Goal: Task Accomplishment & Management: Complete application form

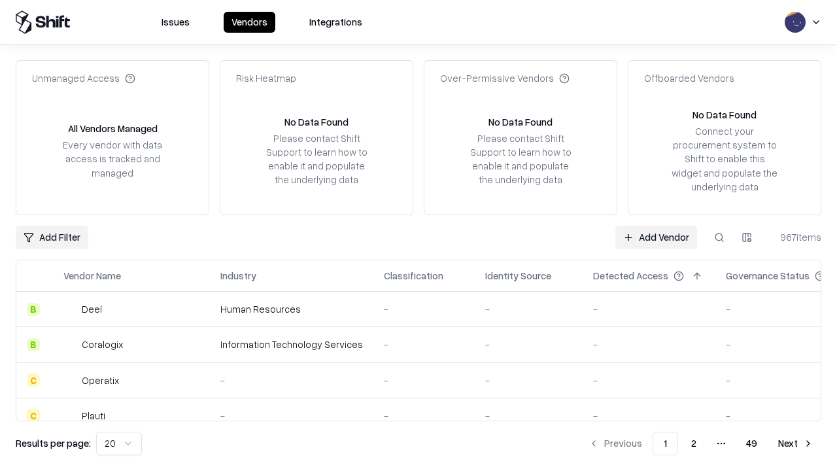
click at [656, 237] on link "Add Vendor" at bounding box center [656, 238] width 82 height 24
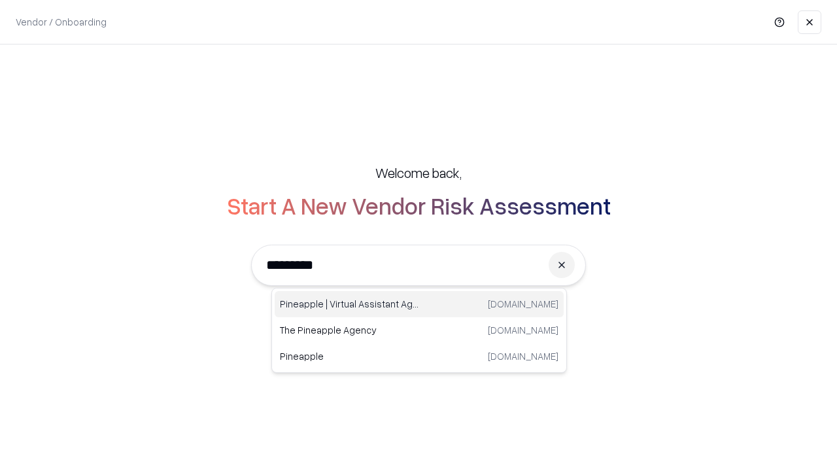
click at [419, 304] on div "Pineapple | Virtual Assistant Agency trypineapple.com" at bounding box center [419, 304] width 289 height 26
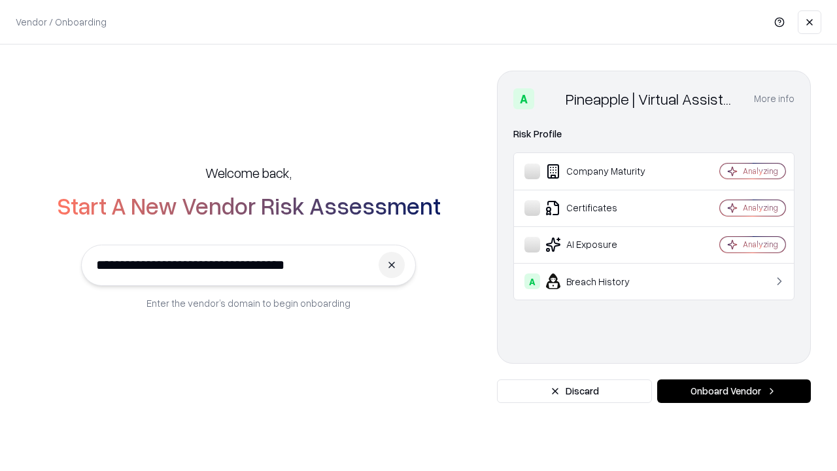
type input "**********"
click at [734, 391] on button "Onboard Vendor" at bounding box center [734, 391] width 154 height 24
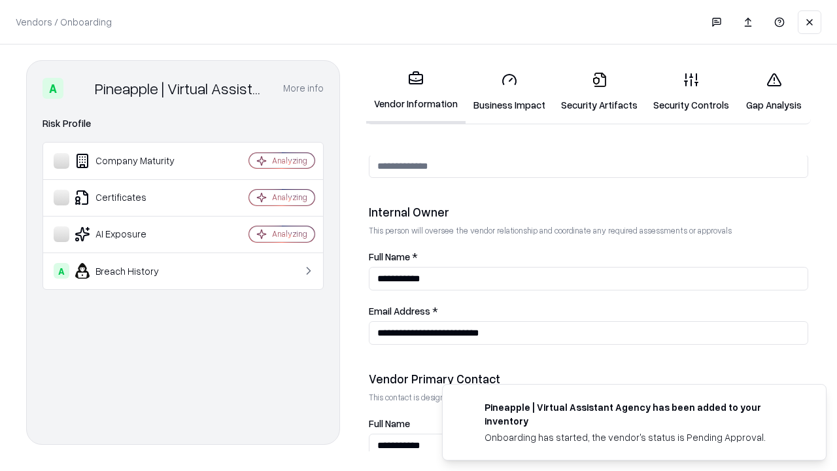
scroll to position [678, 0]
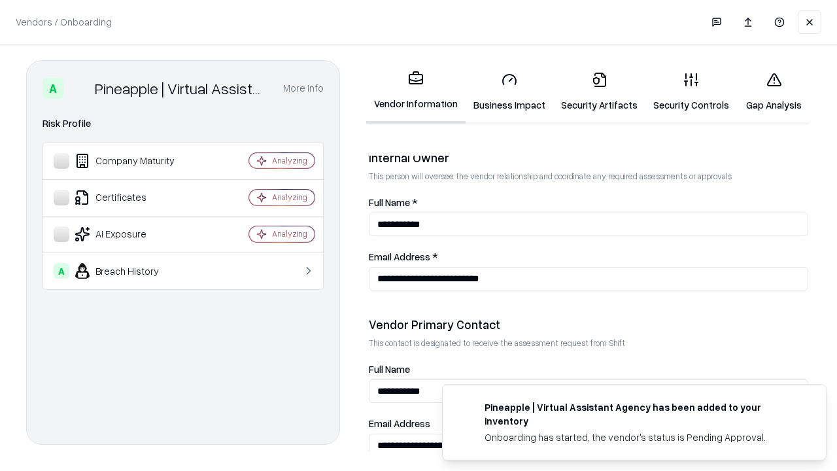
click at [599, 92] on link "Security Artifacts" at bounding box center [599, 91] width 92 height 61
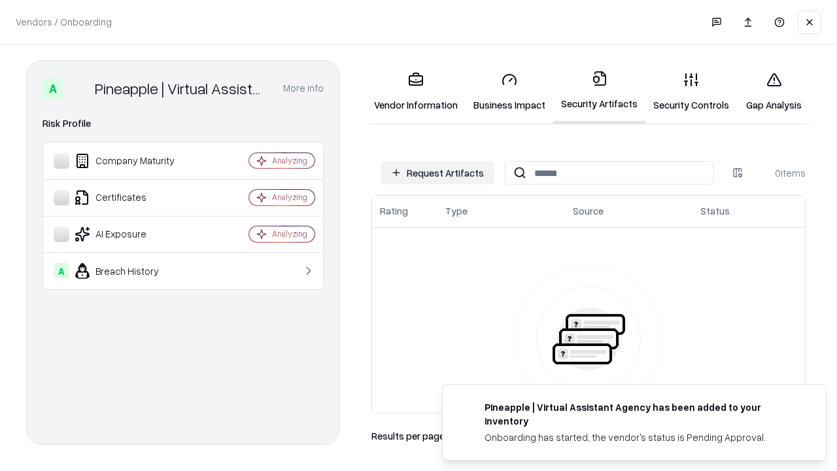
click at [438, 173] on button "Request Artifacts" at bounding box center [438, 173] width 114 height 24
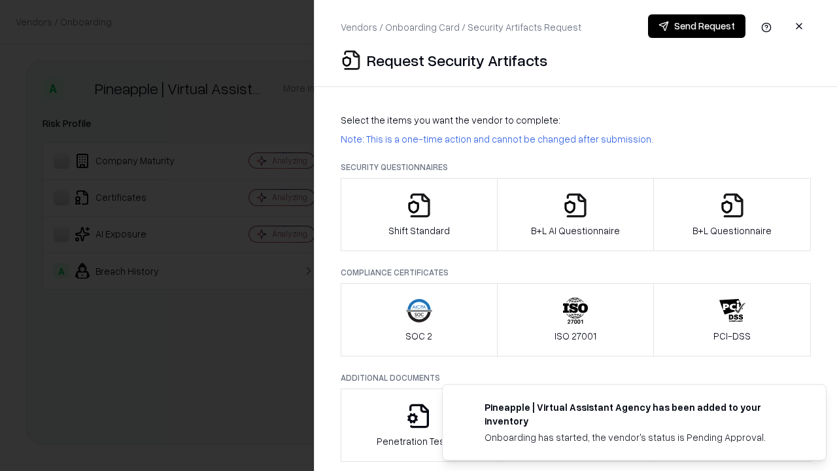
click at [732, 215] on icon "button" at bounding box center [732, 205] width 26 height 26
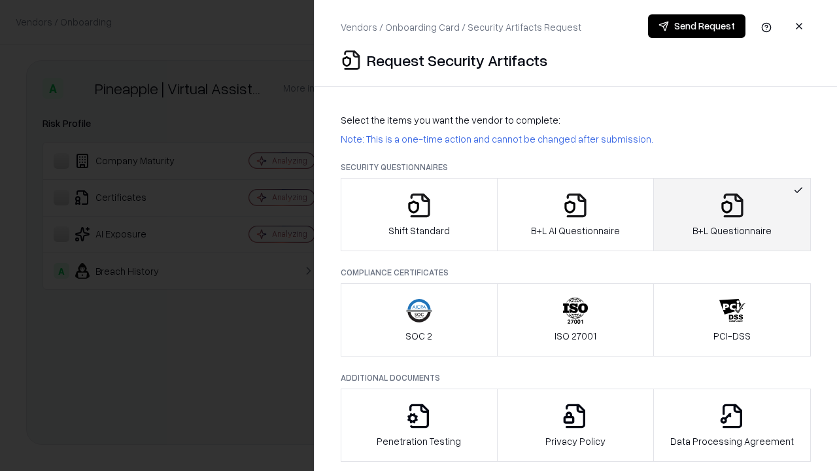
click at [575, 215] on icon "button" at bounding box center [575, 205] width 26 height 26
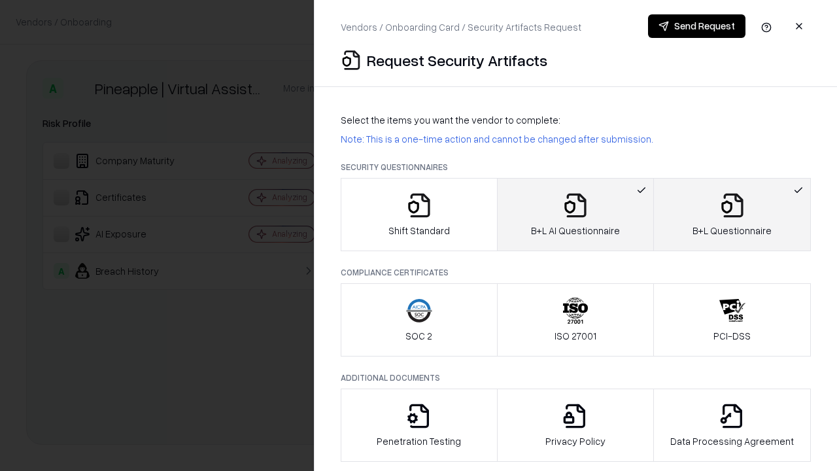
click at [696, 26] on button "Send Request" at bounding box center [696, 26] width 97 height 24
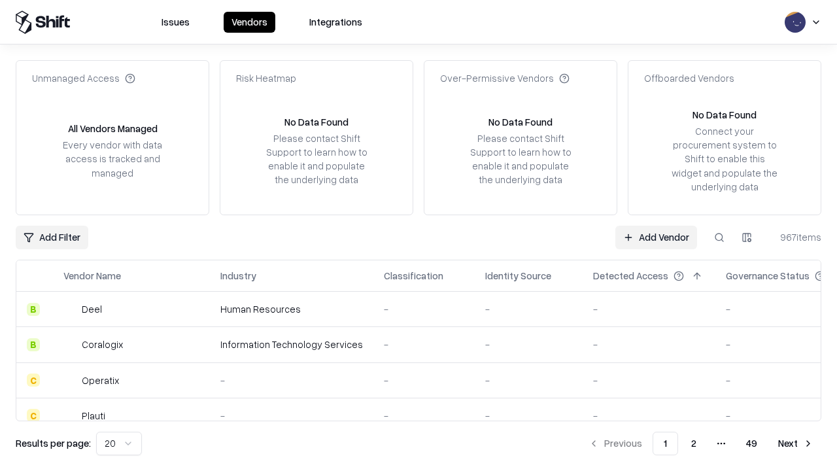
click at [719, 237] on button at bounding box center [720, 238] width 24 height 24
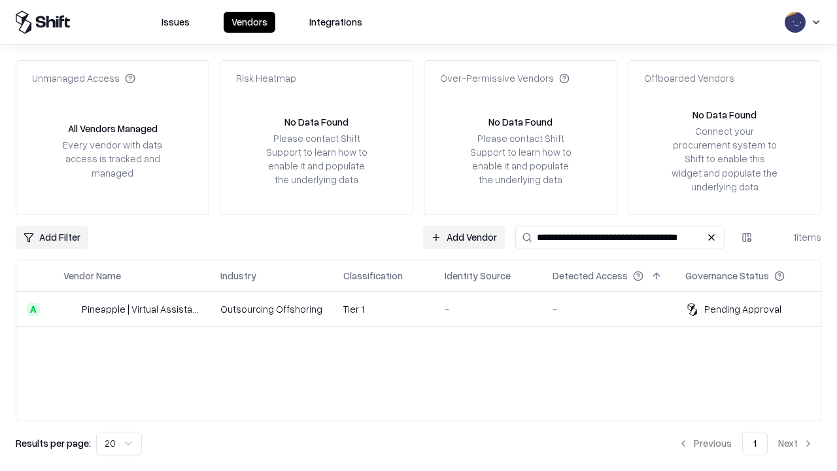
type input "**********"
click at [426, 309] on td "Tier 1" at bounding box center [383, 309] width 101 height 35
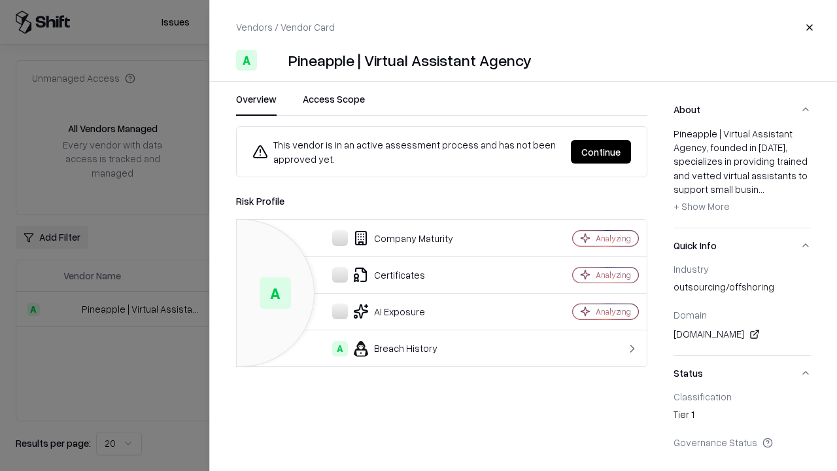
click at [601, 152] on button "Continue" at bounding box center [601, 152] width 60 height 24
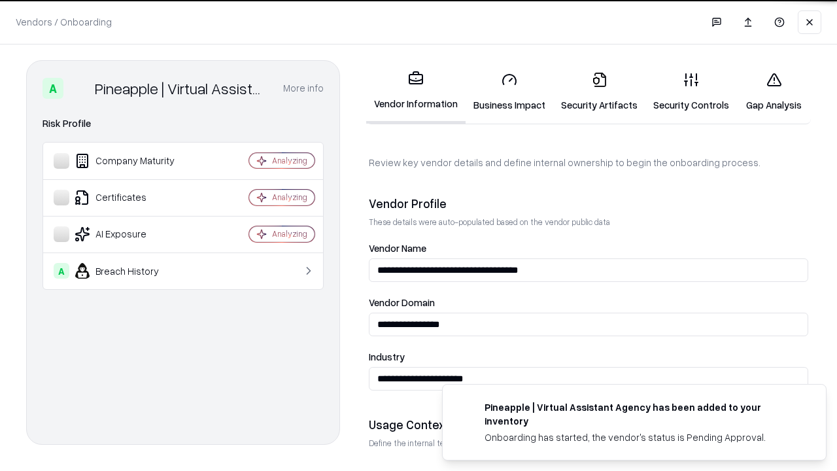
click at [599, 92] on link "Security Artifacts" at bounding box center [599, 91] width 92 height 61
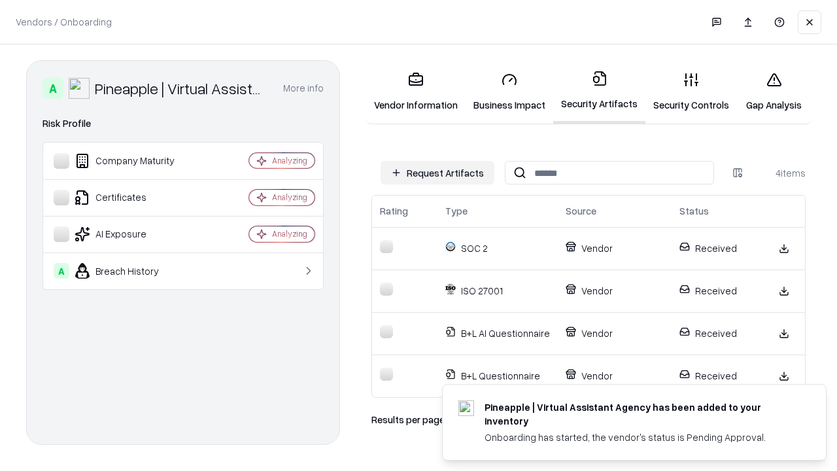
click at [774, 92] on link "Gap Analysis" at bounding box center [774, 91] width 74 height 61
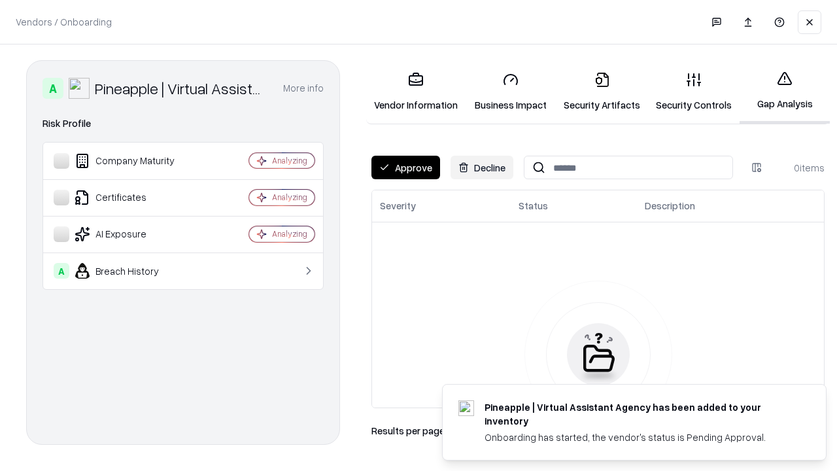
click at [405, 167] on button "Approve" at bounding box center [405, 168] width 69 height 24
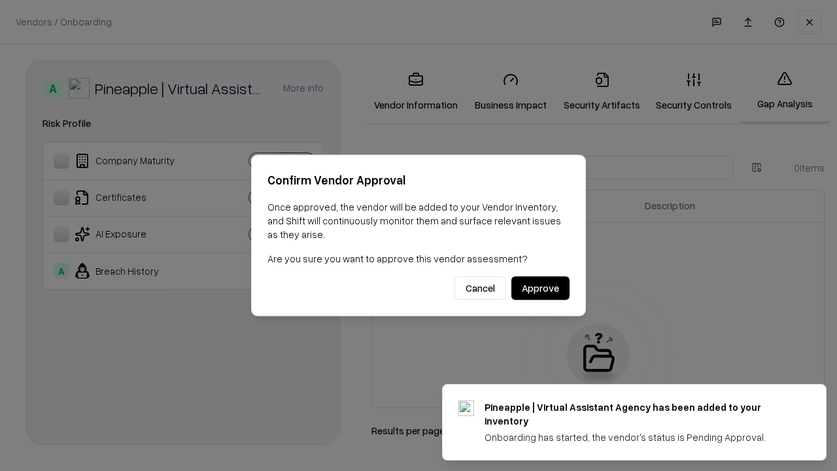
click at [540, 288] on button "Approve" at bounding box center [540, 289] width 58 height 24
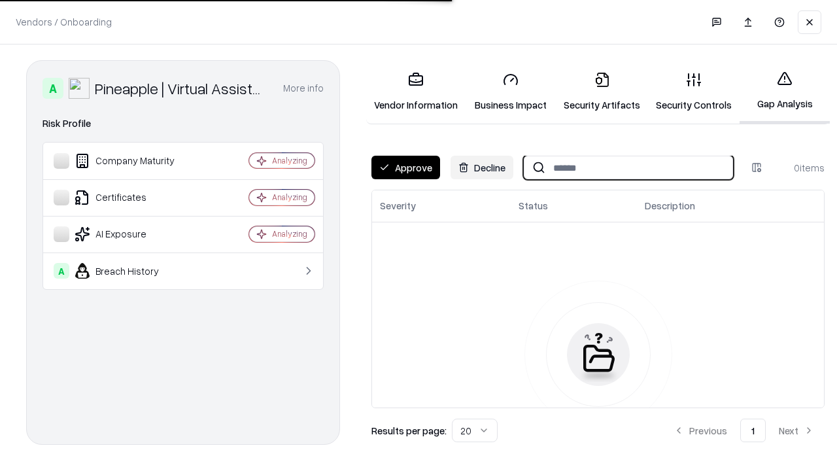
type input "**********"
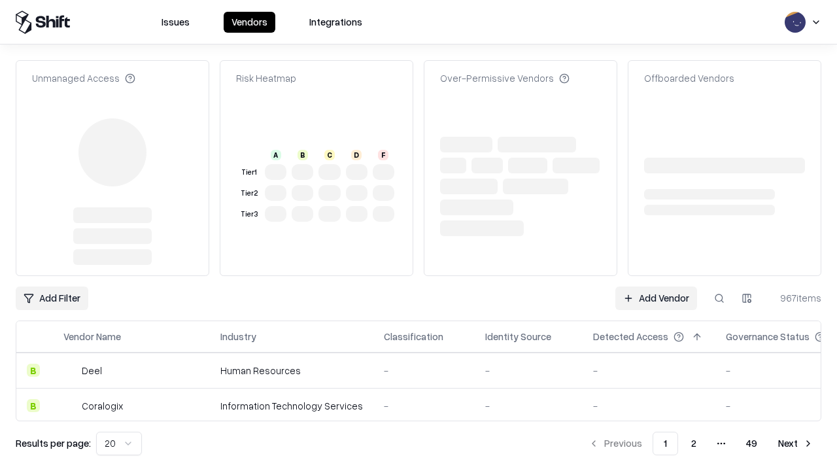
click at [656, 286] on link "Add Vendor" at bounding box center [656, 298] width 82 height 24
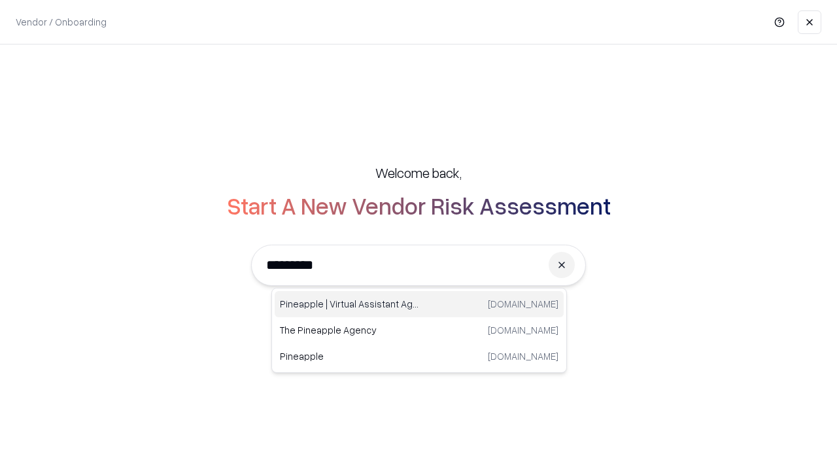
click at [419, 304] on div "Pineapple | Virtual Assistant Agency trypineapple.com" at bounding box center [419, 304] width 289 height 26
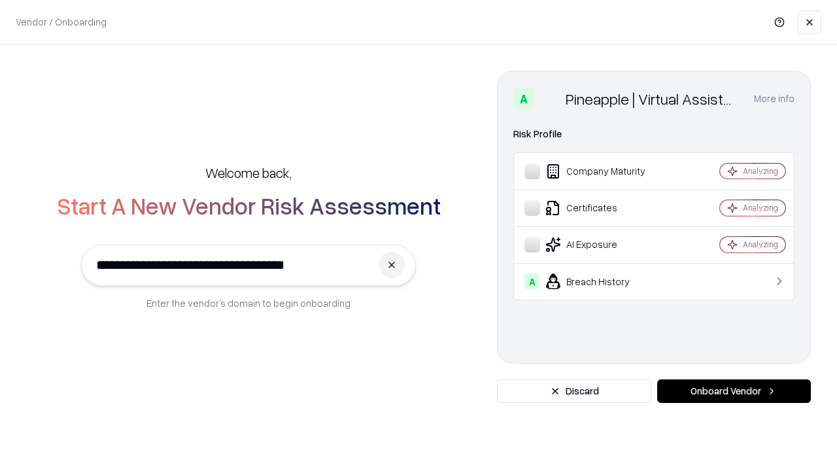
type input "**********"
click at [734, 391] on button "Onboard Vendor" at bounding box center [734, 391] width 154 height 24
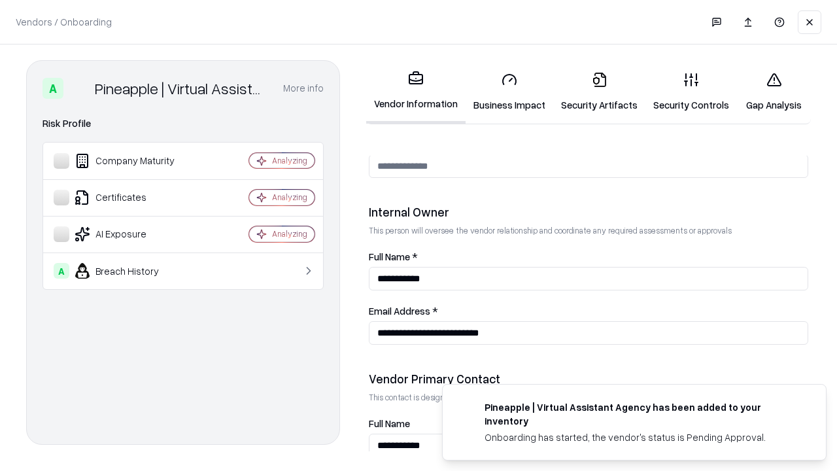
scroll to position [678, 0]
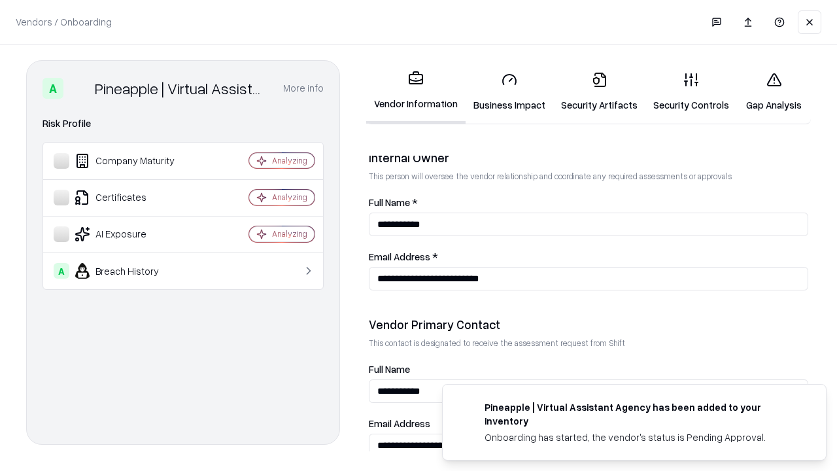
click at [774, 92] on link "Gap Analysis" at bounding box center [774, 91] width 74 height 61
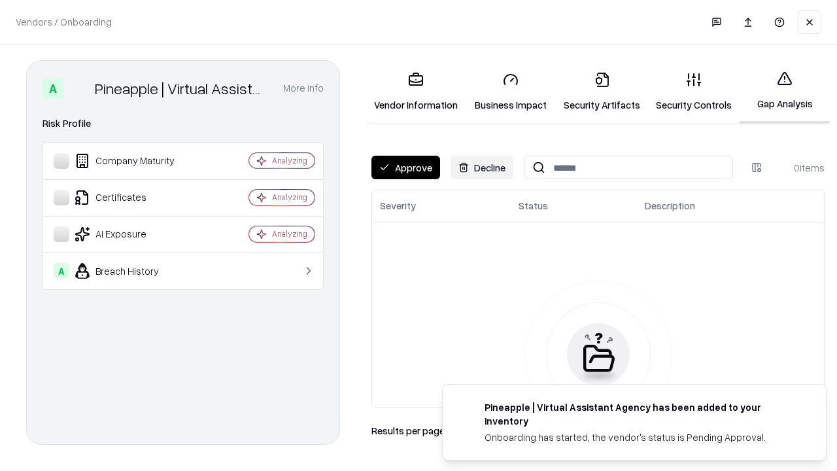
click at [405, 167] on button "Approve" at bounding box center [405, 168] width 69 height 24
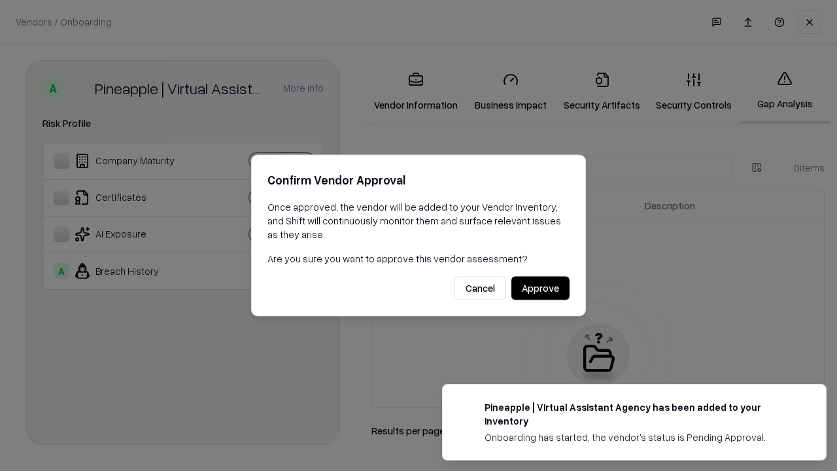
click at [540, 288] on button "Approve" at bounding box center [540, 289] width 58 height 24
